Goal: Transaction & Acquisition: Purchase product/service

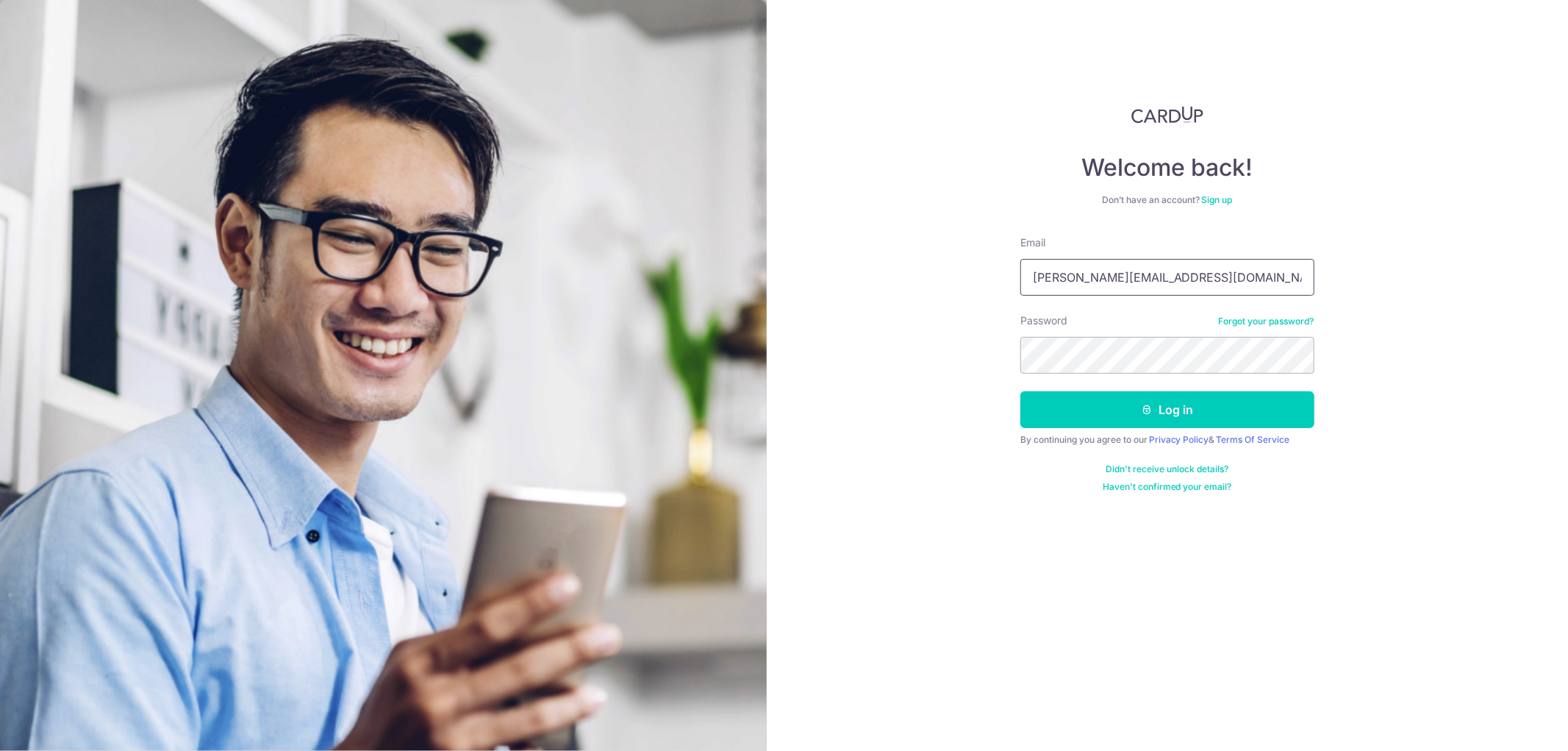
click at [1177, 278] on input "thomas_alapl@yahoo.com" at bounding box center [1167, 277] width 294 height 37
type input "thomas@audiolight.com.sg"
click at [1162, 405] on button "Log in" at bounding box center [1167, 409] width 294 height 37
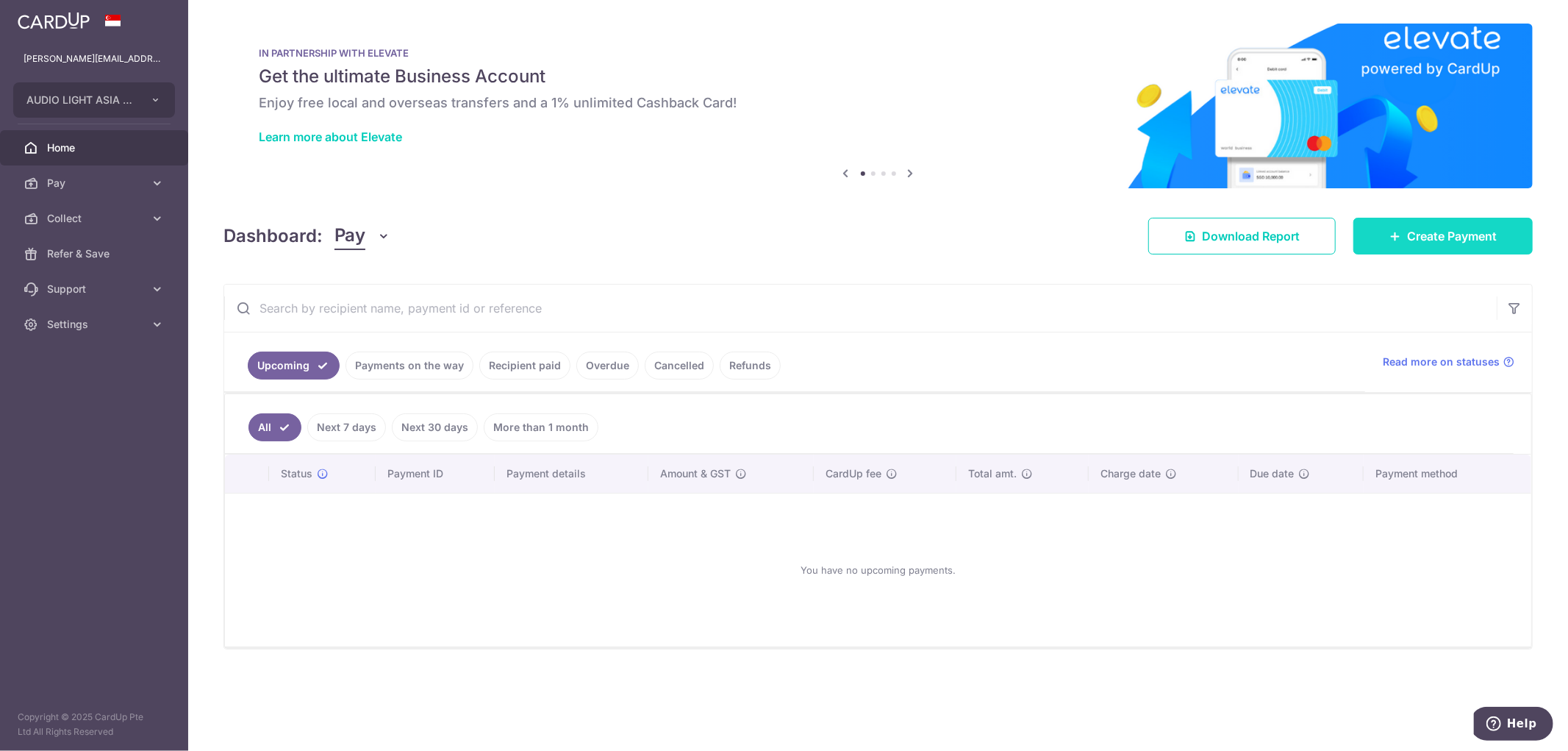
click at [1420, 243] on span "Create Payment" at bounding box center [1451, 236] width 90 height 18
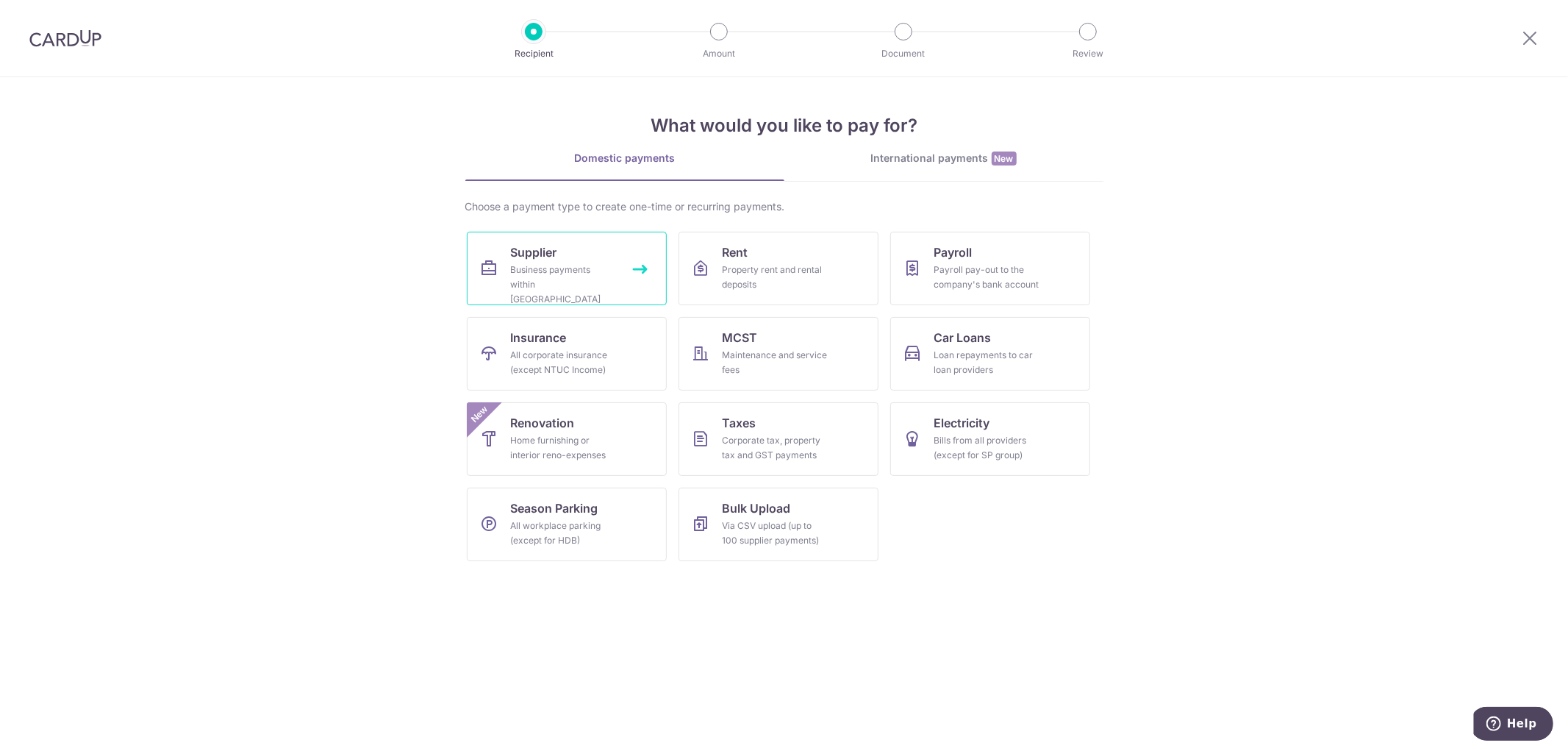
click at [548, 254] on span "Supplier" at bounding box center [534, 252] width 46 height 18
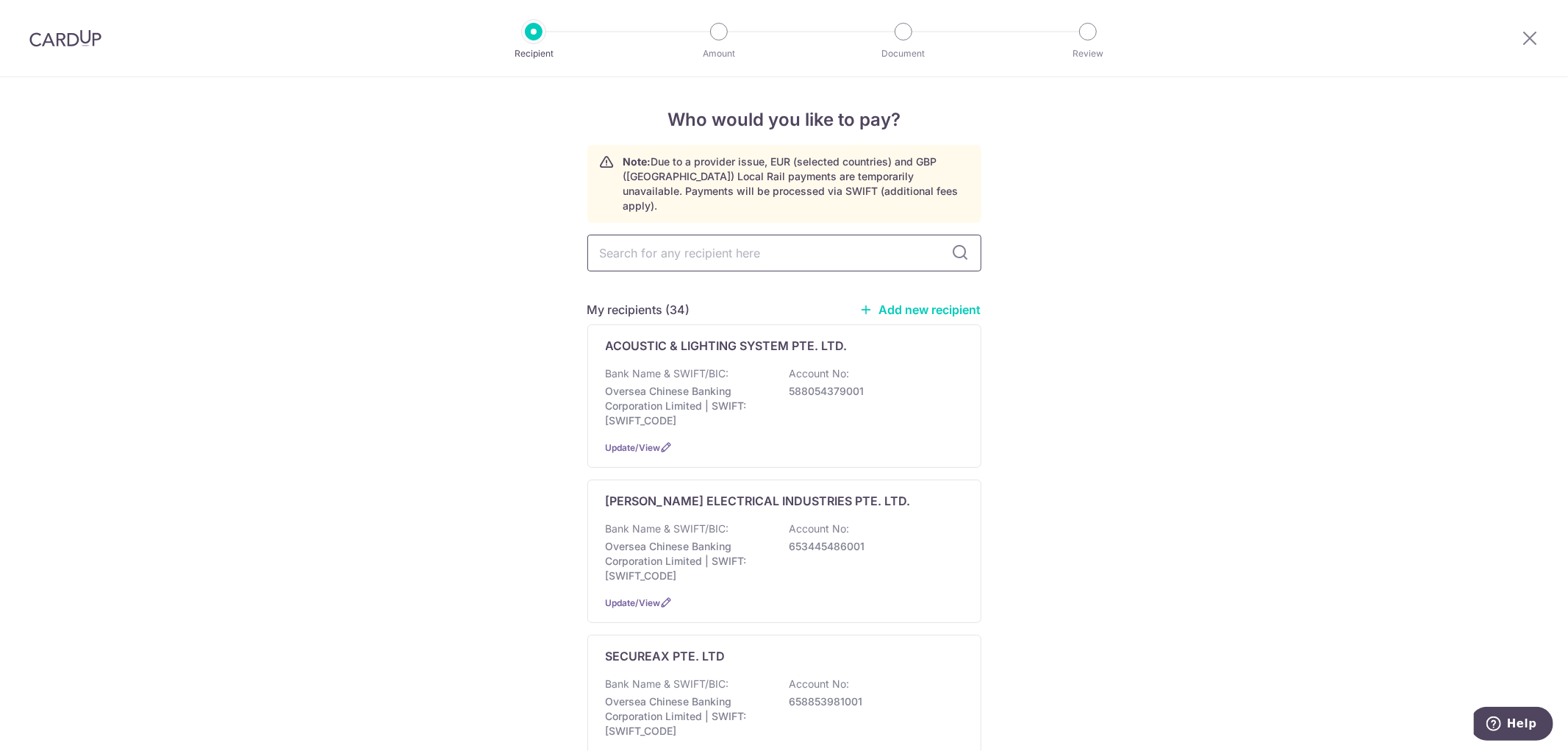
click at [700, 241] on input "text" at bounding box center [784, 253] width 394 height 37
type input "accoun"
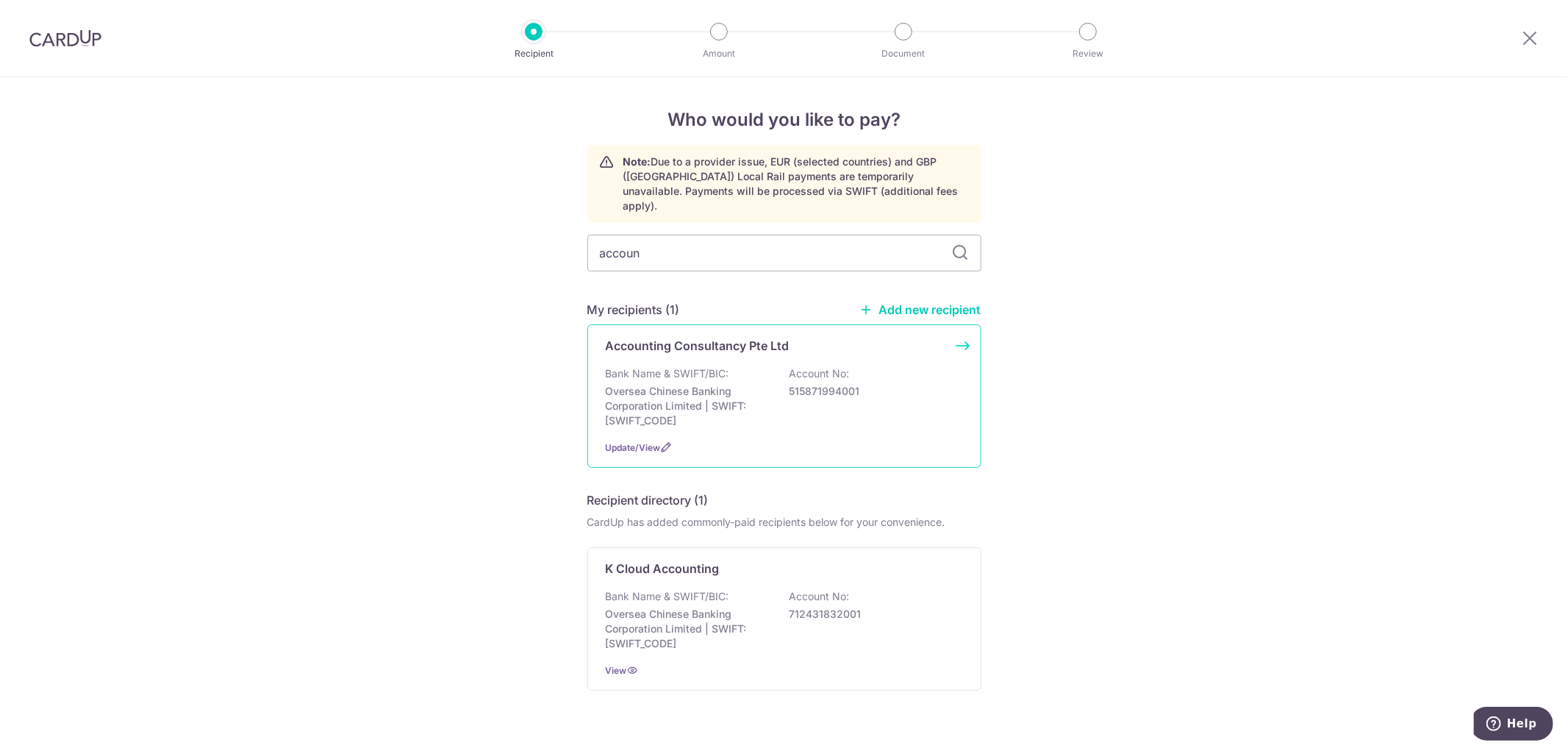
click at [713, 366] on p "Bank Name & SWIFT/BIC:" at bounding box center [668, 373] width 123 height 15
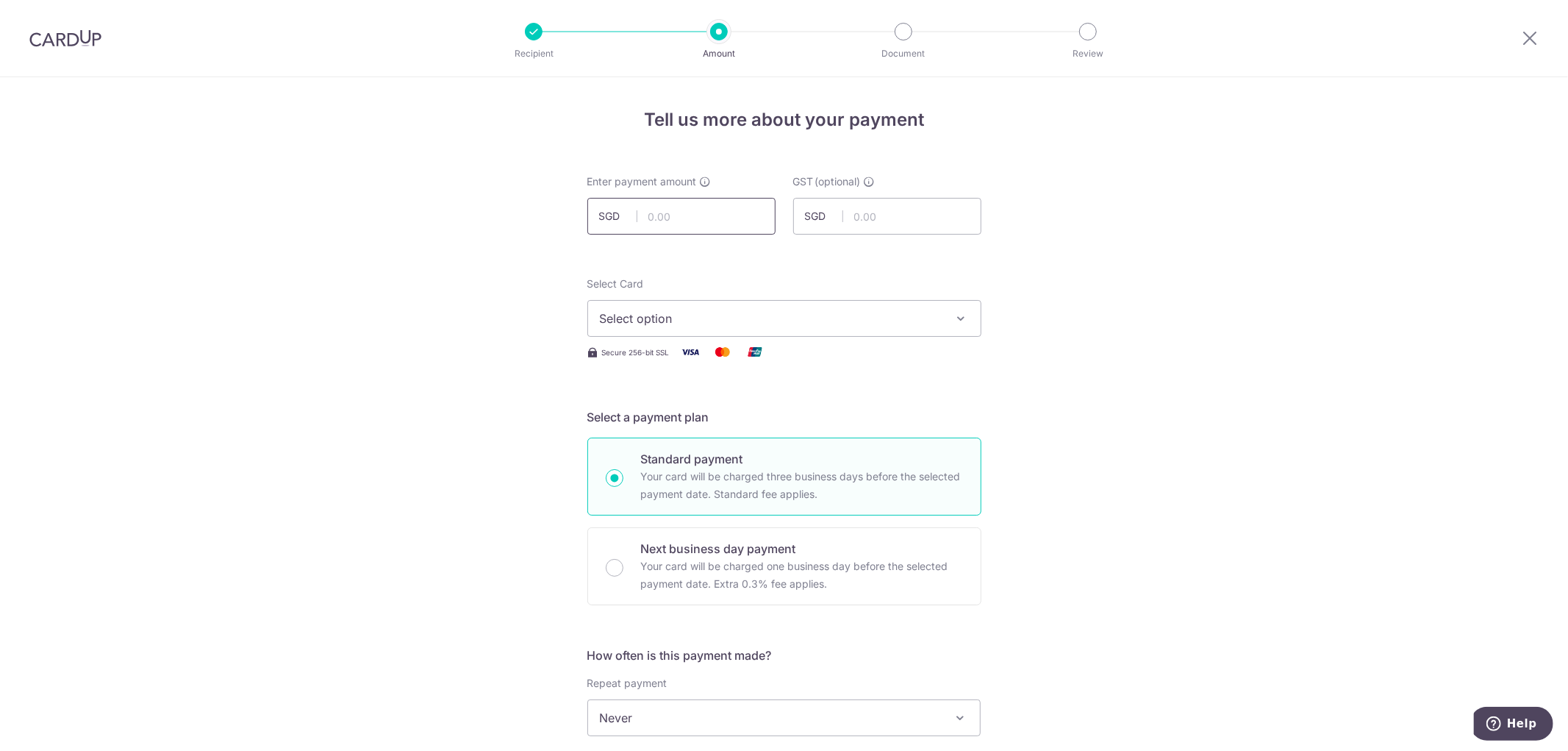
click at [688, 224] on input "text" at bounding box center [682, 216] width 189 height 37
type input "654.00"
click at [740, 300] on div "Select Card Select option Add credit card Your Cards **** 5987" at bounding box center [784, 306] width 394 height 60
click at [673, 310] on span "Select option" at bounding box center [772, 318] width 343 height 18
click at [666, 423] on span "**** 5987" at bounding box center [663, 424] width 56 height 18
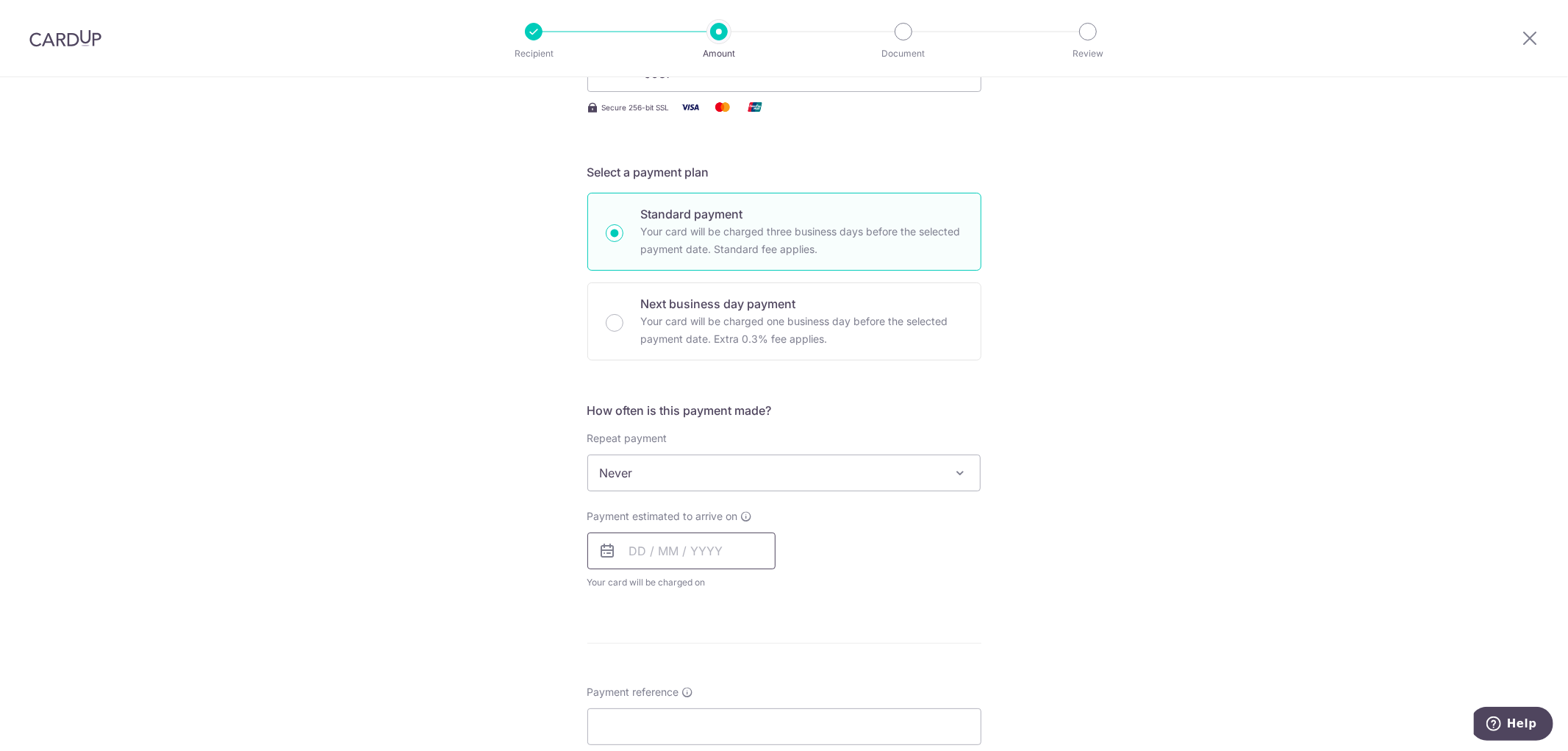
scroll to position [327, 0]
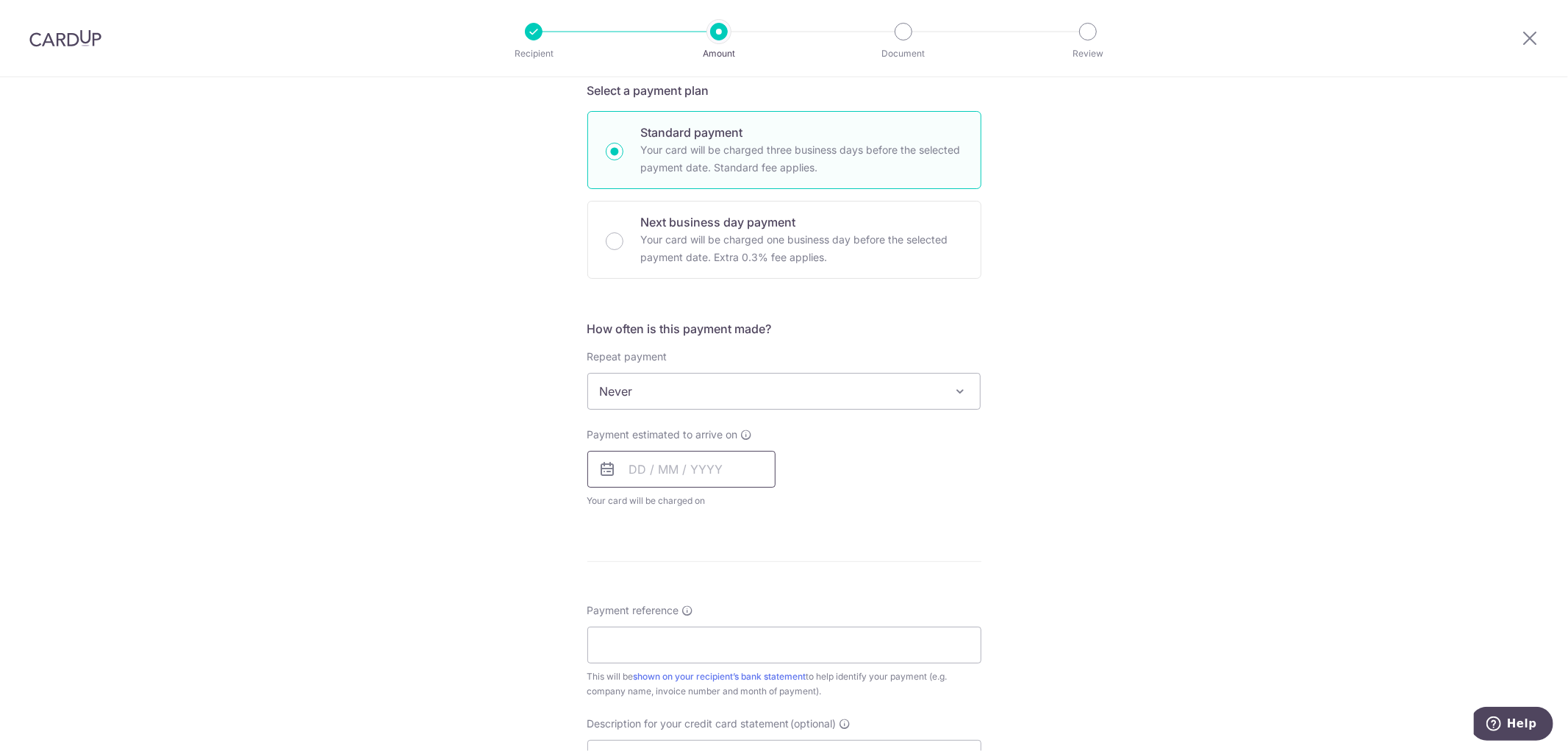
click at [656, 466] on input "text" at bounding box center [682, 469] width 189 height 37
click at [673, 657] on link "19" at bounding box center [676, 661] width 23 height 23
type input "[DATE]"
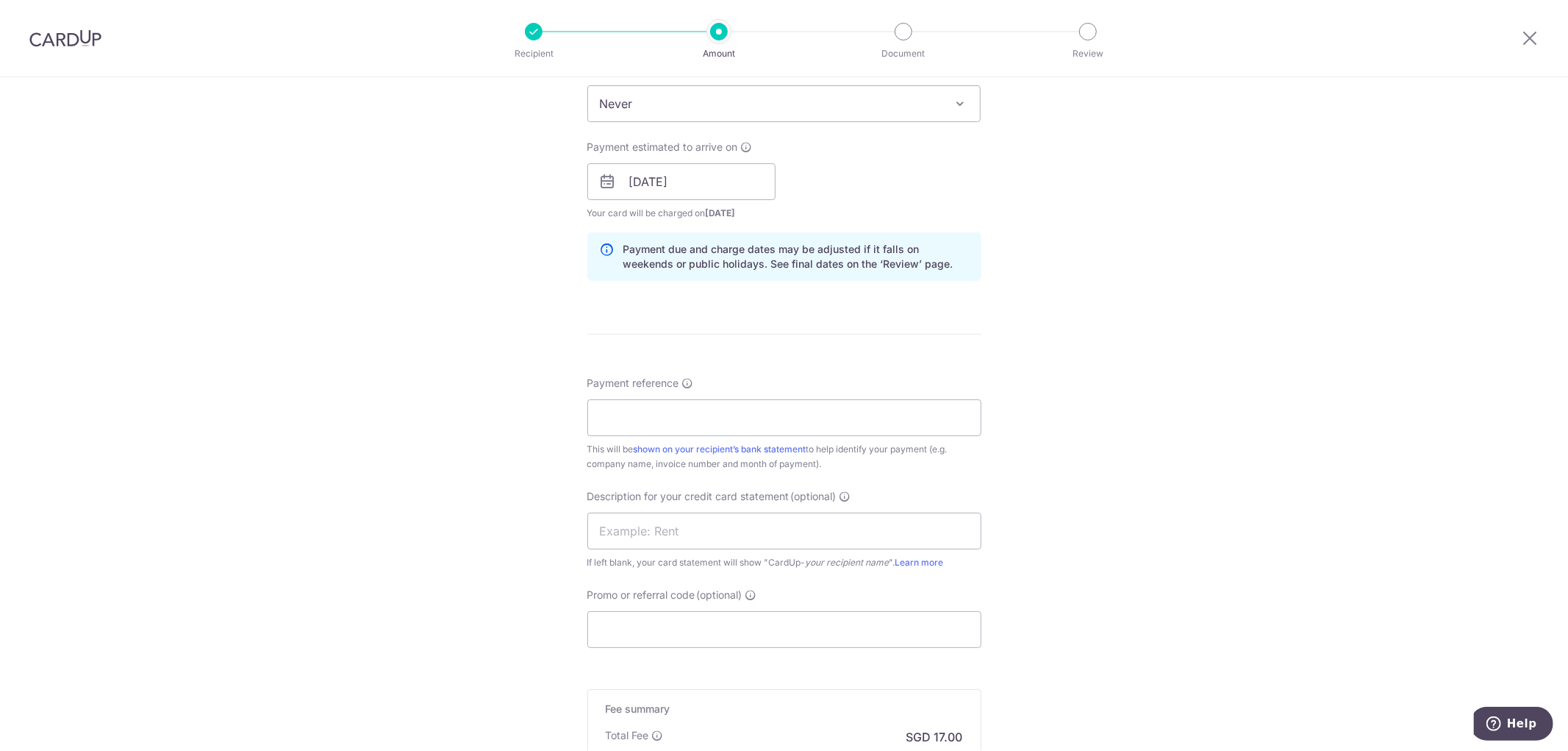
scroll to position [652, 0]
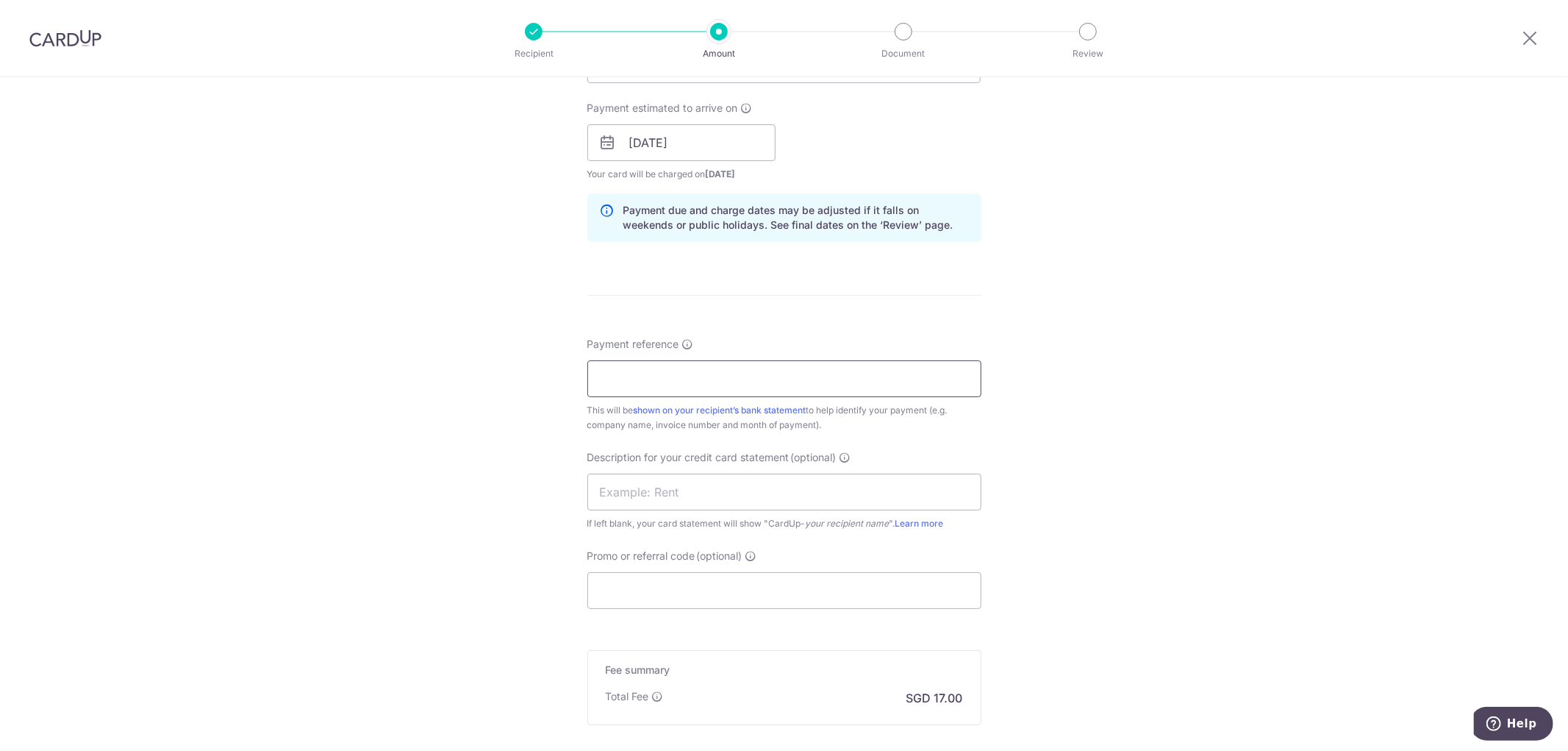
click at [635, 378] on input "Payment reference" at bounding box center [784, 378] width 394 height 37
type input "July Accounting"
click at [658, 592] on input "Promo or referral code (optional)" at bounding box center [784, 590] width 394 height 37
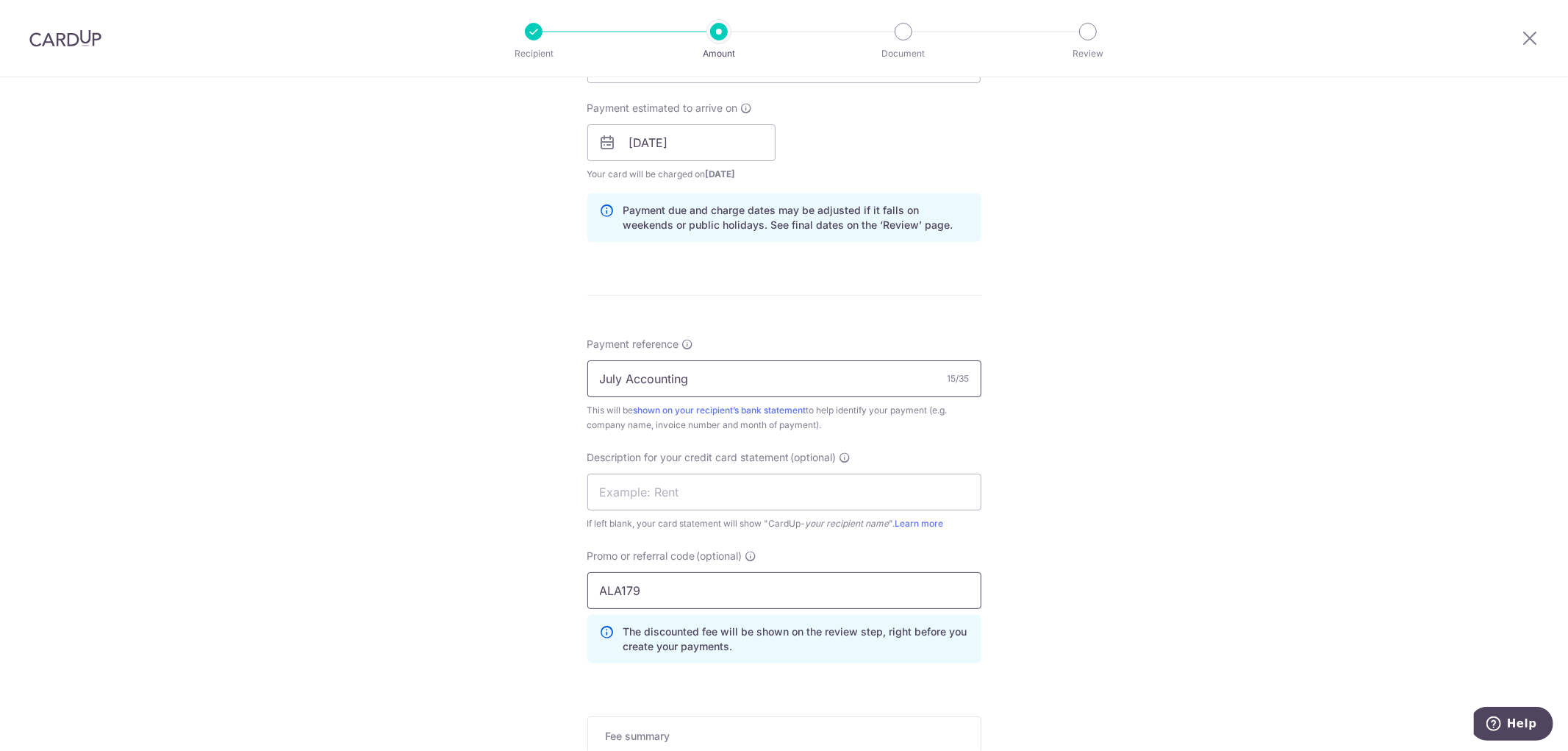
type input "ALA179"
drag, startPoint x: 707, startPoint y: 383, endPoint x: 0, endPoint y: 373, distance: 707.1
click at [0, 373] on div "Tell us more about your payment Enter payment amount SGD 654.00 654.00 GST (opt…" at bounding box center [784, 202] width 1568 height 1555
type input "Invoice No 19649"
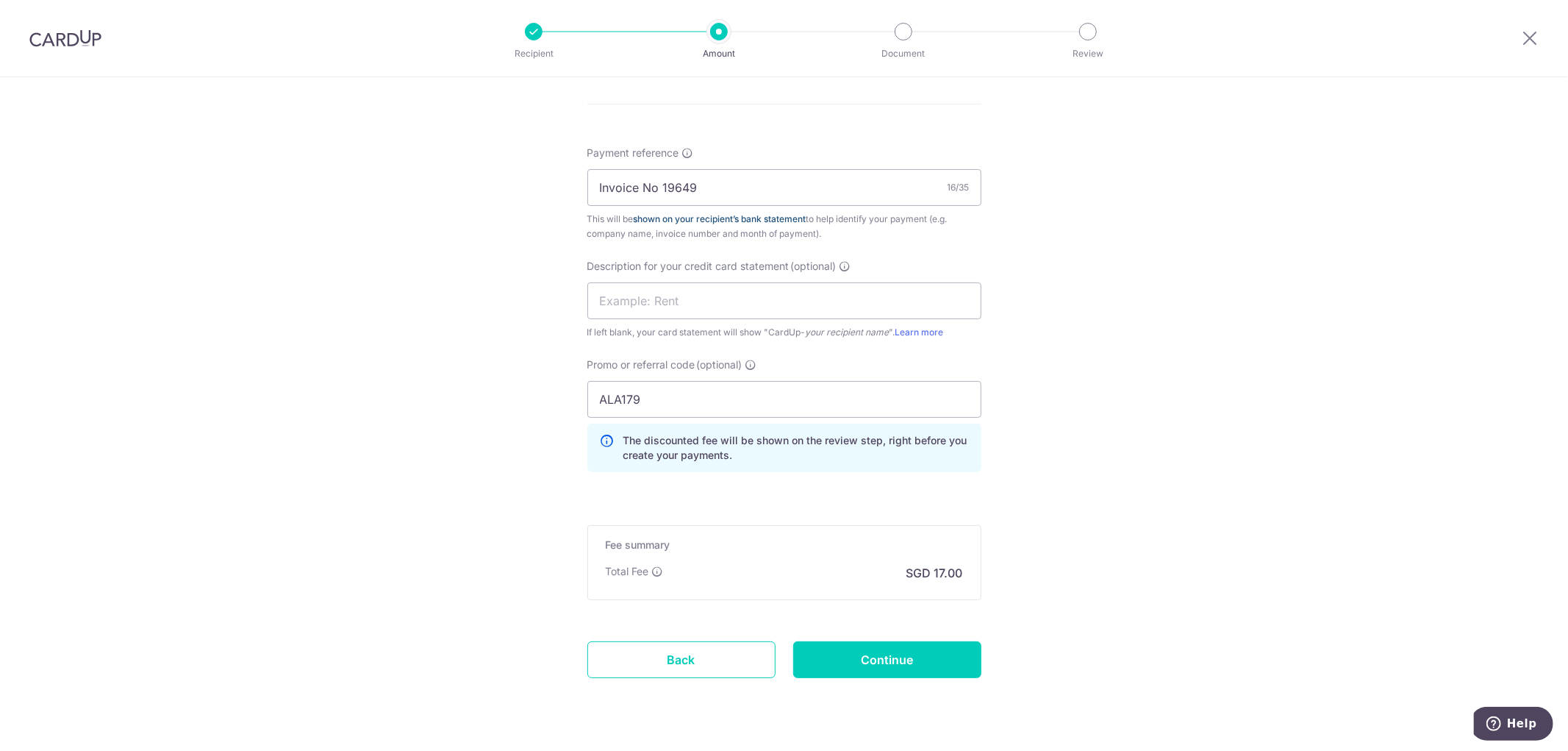
scroll to position [882, 0]
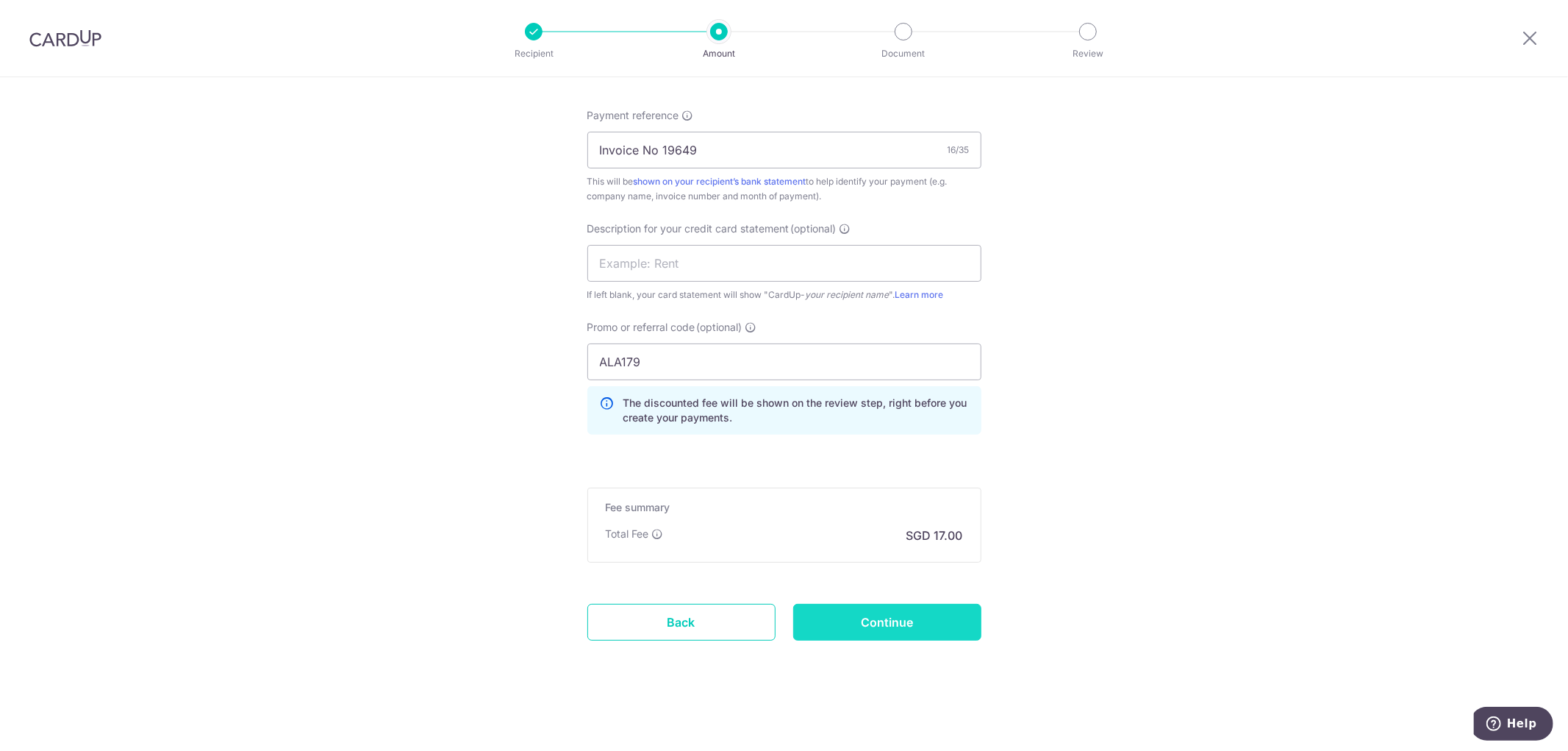
click at [916, 619] on input "Continue" at bounding box center [887, 622] width 189 height 37
type input "Create Schedule"
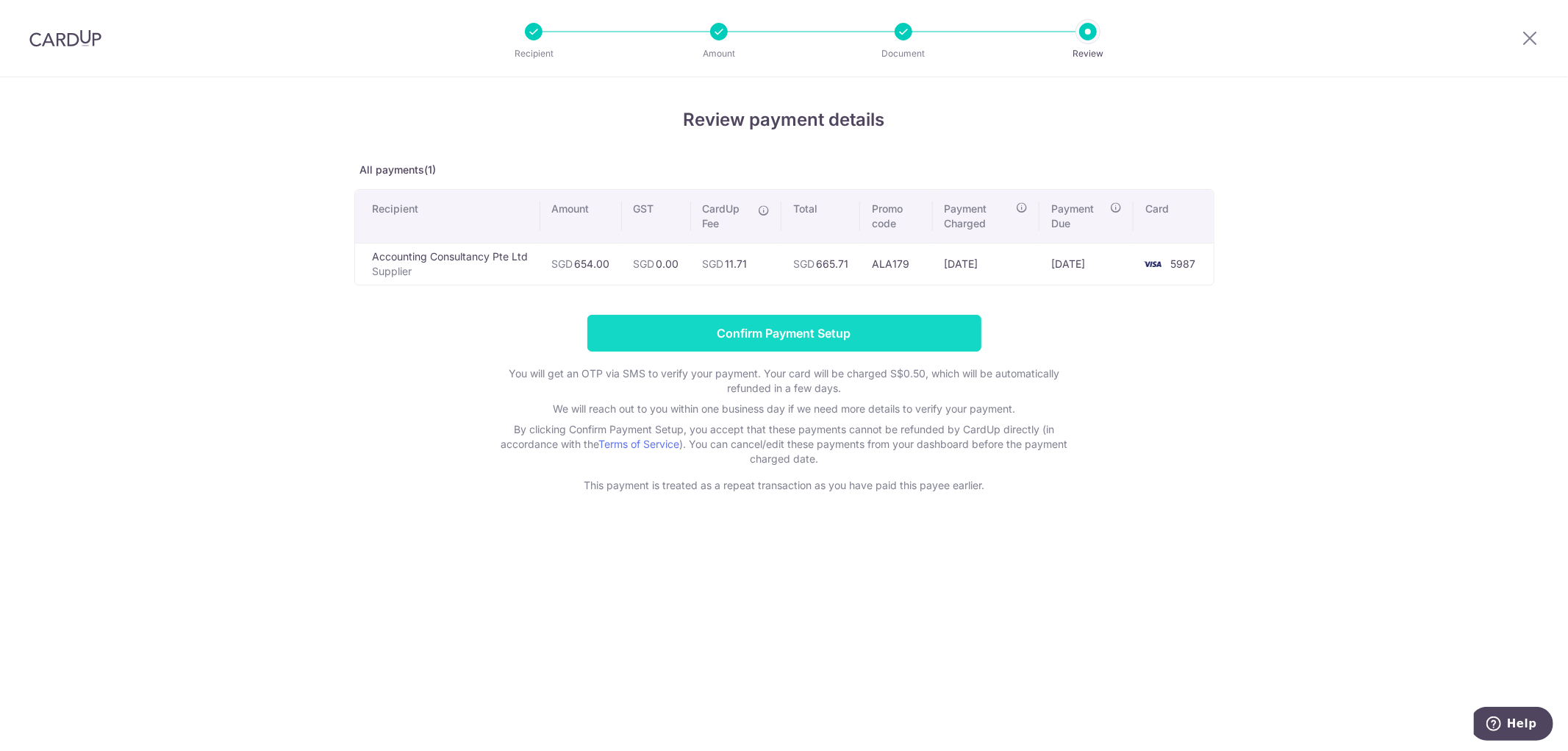
click at [782, 332] on input "Confirm Payment Setup" at bounding box center [784, 333] width 394 height 37
